Goal: Answer question/provide support: Share knowledge or assist other users

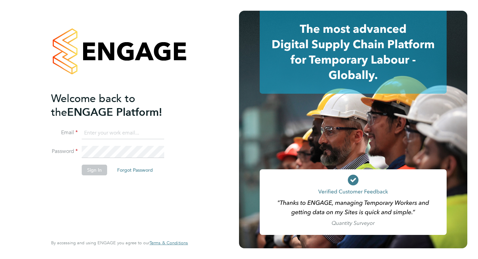
click at [116, 132] on input at bounding box center [123, 133] width 83 height 12
click at [204, 135] on div "Welcome back to the ENGAGE Platform! Email Password Sign In Forgot Password Ent…" at bounding box center [119, 129] width 239 height 259
click at [205, 113] on div "Welcome back to the ENGAGE Platform! Email Password Sign In Forgot Password Ent…" at bounding box center [119, 129] width 239 height 259
click at [144, 131] on input at bounding box center [123, 133] width 83 height 12
click at [188, 126] on div "Welcome back to the ENGAGE Platform! Email Password Sign In Forgot Password Ent…" at bounding box center [119, 128] width 137 height 235
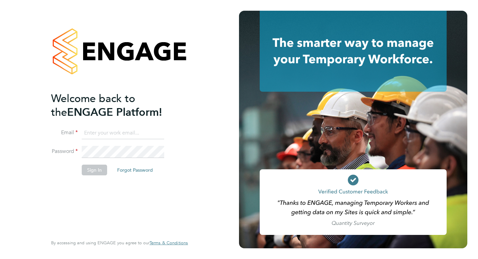
click at [185, 140] on div "Welcome back to the ENGAGE Platform! Email Password Sign In Forgot Password Ent…" at bounding box center [119, 128] width 137 height 235
click at [100, 137] on input at bounding box center [123, 133] width 83 height 12
type input "hamza.idris@bgis.com"
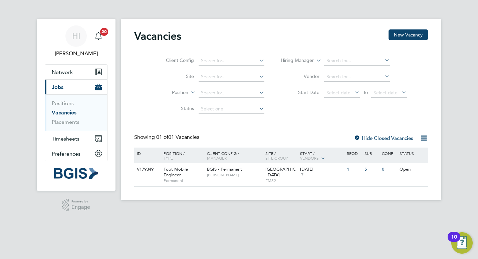
click at [468, 56] on div "HI Hamza Idris Notifications 20 Applications: Network Sites Workers Current pag…" at bounding box center [239, 109] width 478 height 219
click at [197, 169] on div "Foot Mobile Engineer Permanent" at bounding box center [182, 174] width 47 height 23
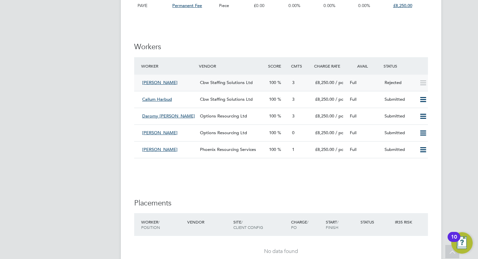
scroll to position [835, 0]
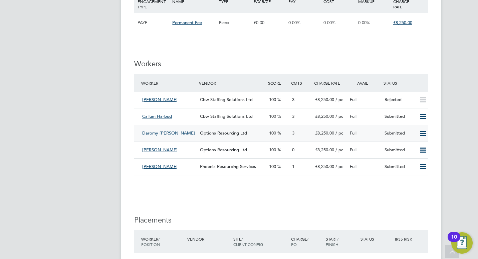
click at [187, 131] on div "Daromy [PERSON_NAME]" at bounding box center [169, 133] width 58 height 11
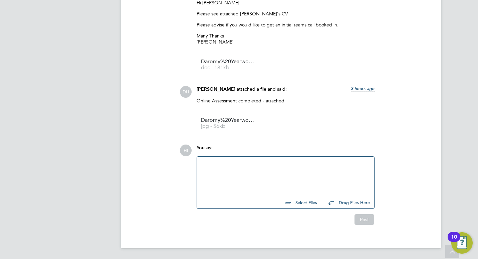
click at [232, 168] on div at bounding box center [285, 174] width 169 height 29
paste div
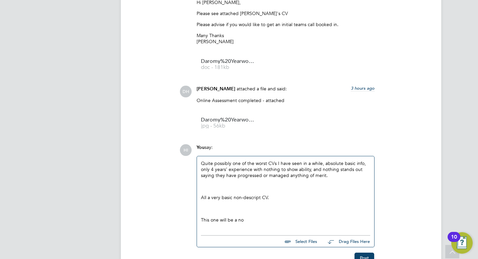
click at [200, 161] on div "Quite possibly one of the worst CVs I have seen in a while, absolute basic info…" at bounding box center [285, 194] width 177 height 76
click at [204, 162] on p "Quite possibly one of the worst CVs I have seen in a while, absolute basic info…" at bounding box center [285, 169] width 169 height 18
click at [202, 163] on p "Quite possibly one of the worst CVs I have seen in a while, absolute basic info…" at bounding box center [285, 169] width 169 height 18
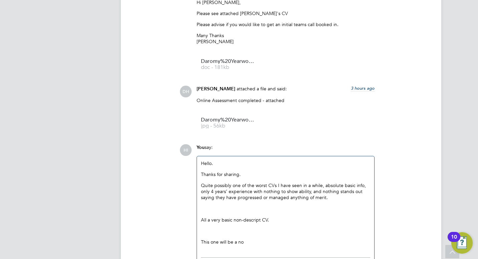
click at [256, 175] on p "Thanks for sharing." at bounding box center [285, 174] width 169 height 6
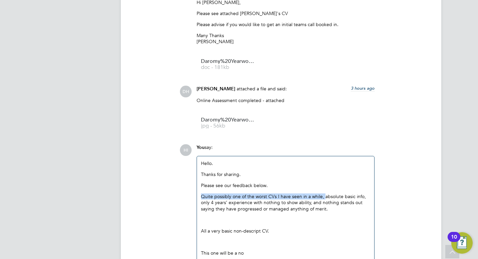
drag, startPoint x: 324, startPoint y: 197, endPoint x: 199, endPoint y: 193, distance: 125.0
click at [199, 193] on div "Hello. Thanks for sharing. Please see our feedback below. Quite possibly one of…" at bounding box center [285, 210] width 177 height 109
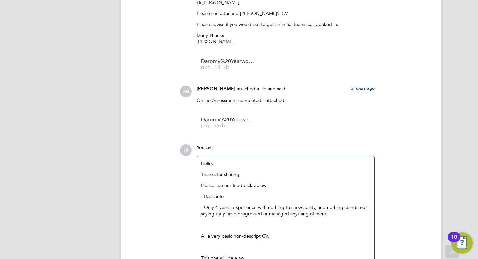
drag, startPoint x: 231, startPoint y: 208, endPoint x: 238, endPoint y: 208, distance: 7.0
click at [231, 208] on p "- Only 4 years’ experience with nothing to show ability, and nothing stands out…" at bounding box center [285, 210] width 169 height 12
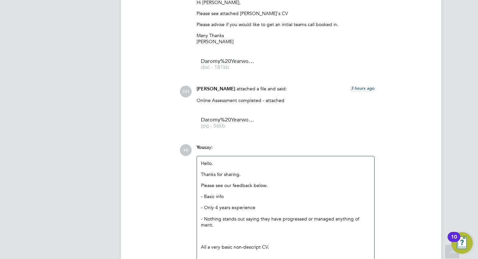
scroll to position [805, 0]
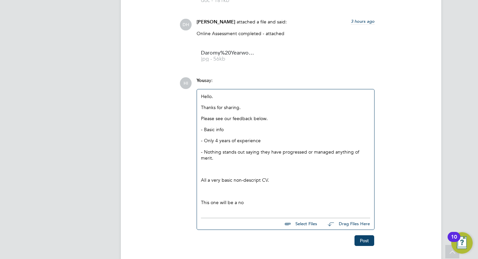
click at [201, 175] on div "Hello. Thanks for sharing. Please see our feedback below. - Basic info - Only 4…" at bounding box center [285, 151] width 177 height 125
click at [203, 177] on p "All a very basic non-descript CV." at bounding box center [285, 180] width 169 height 6
click at [202, 177] on p "All a very basic non-descript CV." at bounding box center [285, 180] width 169 height 6
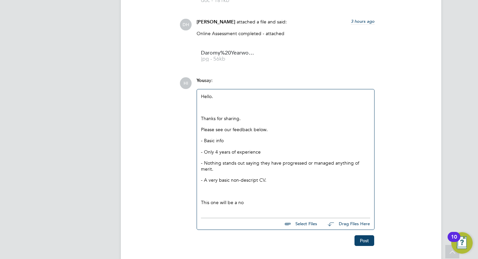
click at [250, 199] on p "This one will be a no" at bounding box center [285, 202] width 169 height 6
click at [230, 182] on div "Hello. Thanks for sharing. Please see our feedback below. - Basic info - Only 4…" at bounding box center [285, 149] width 169 height 112
click at [245, 199] on p "This one will be a no ." at bounding box center [285, 202] width 169 height 6
click at [212, 199] on p "This one will be a no." at bounding box center [285, 202] width 169 height 6
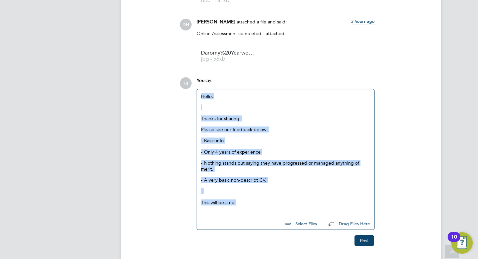
drag, startPoint x: 249, startPoint y: 196, endPoint x: 191, endPoint y: 86, distance: 125.4
click at [191, 86] on div "HI You say: Hello. Thanks for sharing. Please see our feedback below. - Basic i…" at bounding box center [304, 161] width 249 height 168
copy div "Hello. Thanks for sharing. Please see our feedback below. - Basic info - Only 4…"
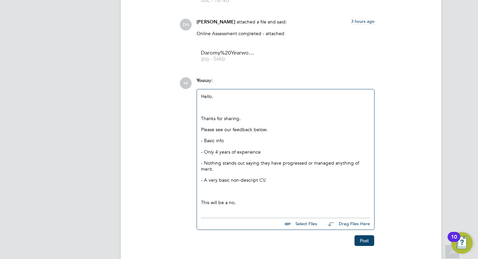
drag, startPoint x: 407, startPoint y: 160, endPoint x: 405, endPoint y: 168, distance: 8.8
click at [407, 160] on div "HI You say: Hello. Thanks for sharing. Please see our feedback below. - Basic i…" at bounding box center [304, 161] width 249 height 168
click at [366, 236] on button "Post" at bounding box center [365, 240] width 20 height 11
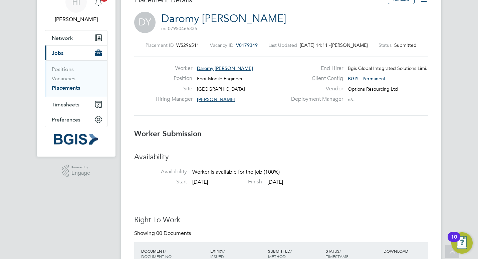
scroll to position [0, 0]
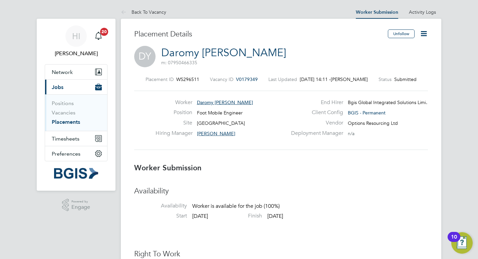
click at [423, 33] on icon at bounding box center [424, 33] width 8 height 8
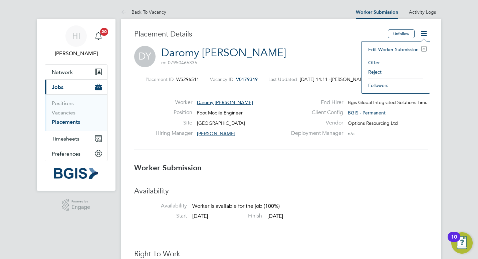
click at [376, 74] on li "Reject" at bounding box center [396, 71] width 62 height 9
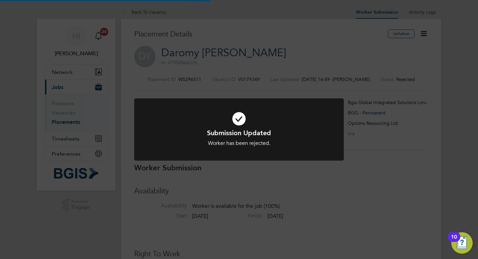
scroll to position [20, 47]
click at [262, 82] on div "Submission Updated Worker has been rejected. Cancel Okay" at bounding box center [239, 129] width 478 height 259
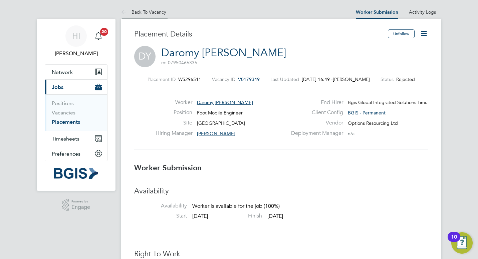
click at [127, 8] on icon at bounding box center [125, 12] width 8 height 8
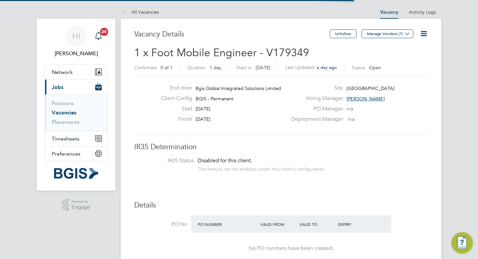
scroll to position [11, 58]
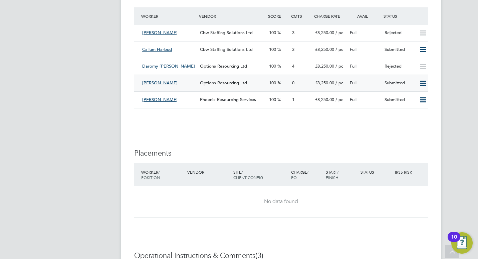
click at [180, 84] on div "[PERSON_NAME]" at bounding box center [169, 83] width 58 height 11
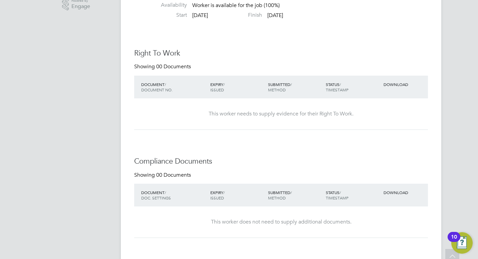
scroll to position [50, 0]
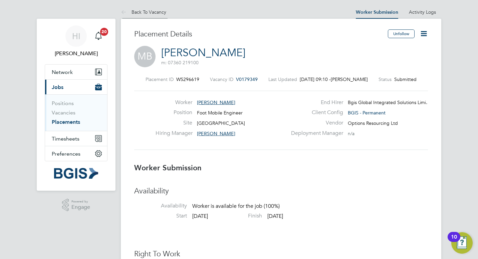
click at [153, 9] on li "Back To Vacancy" at bounding box center [143, 11] width 45 height 13
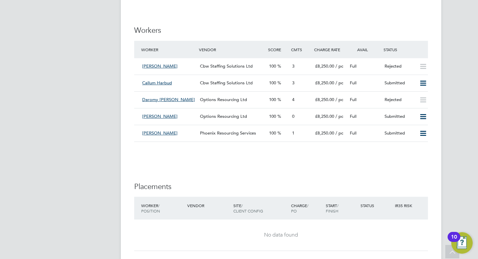
click at [186, 117] on div "[PERSON_NAME]" at bounding box center [169, 116] width 58 height 11
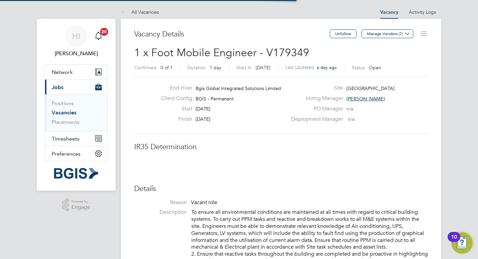
scroll to position [3, 3]
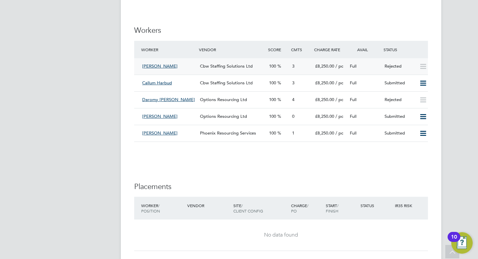
click at [184, 69] on div "[PERSON_NAME]" at bounding box center [169, 66] width 58 height 11
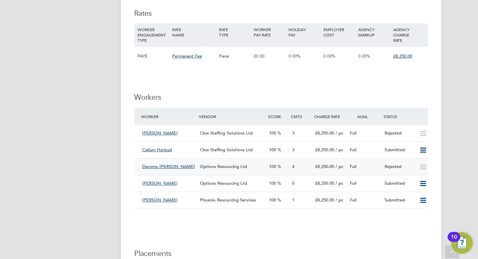
click at [191, 170] on div "Daromy [PERSON_NAME]" at bounding box center [169, 166] width 58 height 11
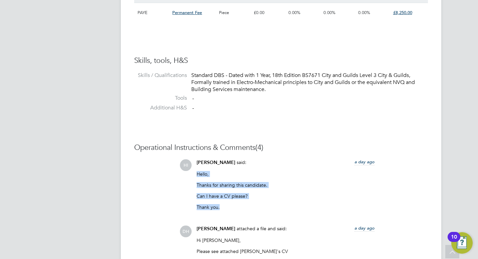
drag, startPoint x: 196, startPoint y: 176, endPoint x: 231, endPoint y: 205, distance: 46.0
click at [231, 205] on div "[PERSON_NAME] said: a day ago Hello, Thanks for sharing this candidate. Can I h…" at bounding box center [285, 187] width 185 height 56
copy div "Hello, Thanks for sharing this candidate. Can I have a CV please? Thank you."
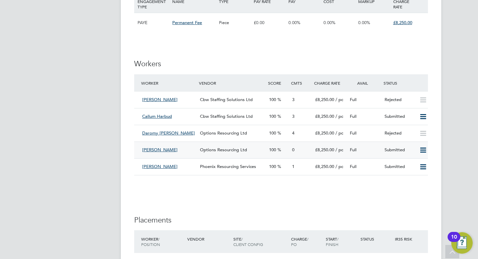
click at [184, 151] on div "[PERSON_NAME]" at bounding box center [169, 149] width 58 height 11
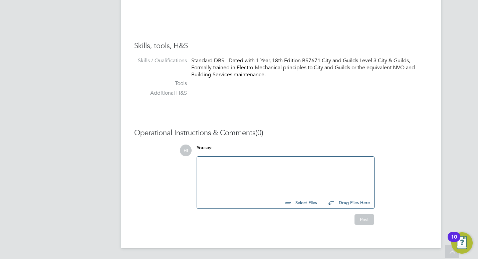
click at [237, 171] on div at bounding box center [285, 174] width 169 height 29
paste div
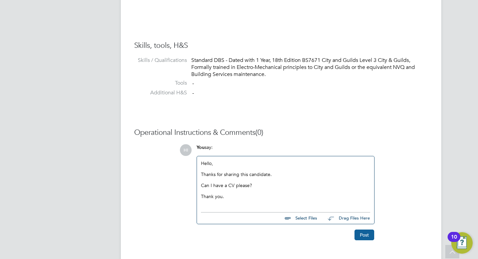
click at [367, 235] on button "Post" at bounding box center [365, 234] width 20 height 11
